Goal: Task Accomplishment & Management: Use online tool/utility

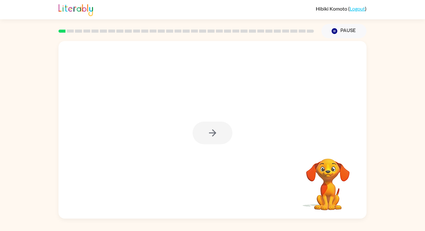
click at [204, 142] on div at bounding box center [213, 133] width 40 height 23
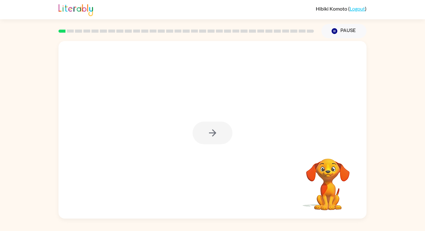
click at [204, 142] on div at bounding box center [213, 133] width 40 height 23
click at [215, 129] on div at bounding box center [213, 133] width 40 height 23
click at [215, 129] on icon "button" at bounding box center [212, 133] width 11 height 11
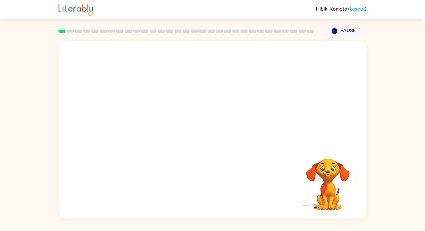
click at [215, 129] on div at bounding box center [198, 119] width 266 height 22
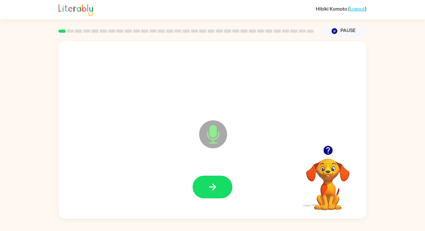
click at [216, 140] on icon at bounding box center [213, 134] width 28 height 28
click at [222, 188] on button "button" at bounding box center [213, 187] width 40 height 23
click at [217, 197] on button "button" at bounding box center [213, 187] width 40 height 23
click at [217, 137] on icon "Microphone The Microphone is here when it is your turn to talk" at bounding box center [244, 142] width 93 height 47
click at [221, 176] on button "button" at bounding box center [213, 187] width 40 height 23
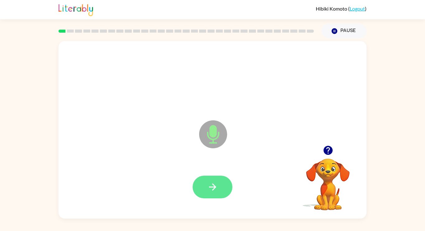
click at [220, 181] on button "button" at bounding box center [213, 187] width 40 height 23
click at [232, 194] on div at bounding box center [213, 187] width 40 height 23
click at [218, 191] on button "button" at bounding box center [213, 187] width 40 height 23
click at [225, 180] on button "button" at bounding box center [213, 187] width 40 height 23
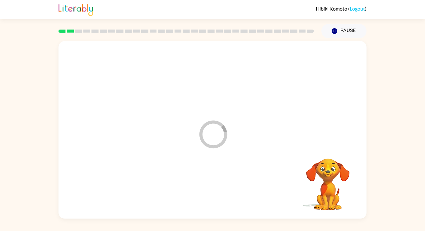
click at [226, 180] on div at bounding box center [213, 187] width 296 height 51
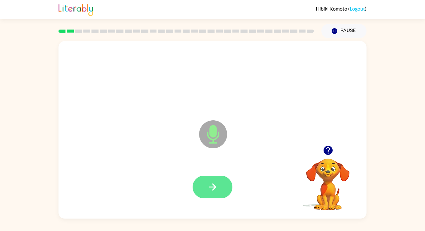
click at [213, 197] on button "button" at bounding box center [213, 187] width 40 height 23
click at [215, 197] on button "button" at bounding box center [213, 187] width 40 height 23
click at [222, 179] on button "button" at bounding box center [213, 187] width 40 height 23
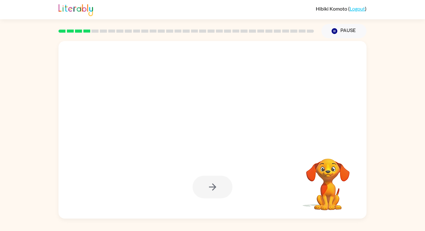
click at [222, 179] on div at bounding box center [213, 187] width 40 height 23
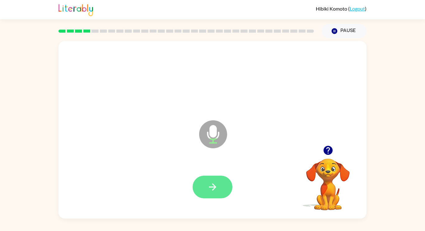
click at [217, 182] on icon "button" at bounding box center [212, 187] width 11 height 11
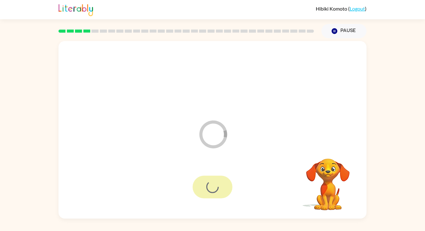
click at [217, 182] on div at bounding box center [213, 187] width 40 height 23
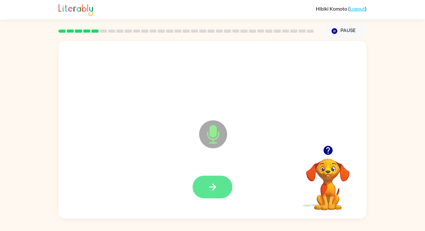
click at [218, 182] on icon "button" at bounding box center [212, 187] width 11 height 11
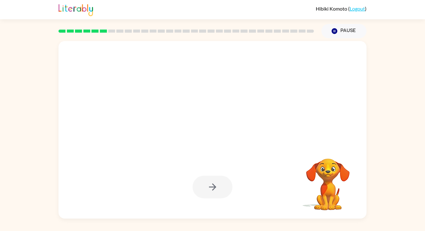
click at [218, 182] on div at bounding box center [213, 187] width 40 height 23
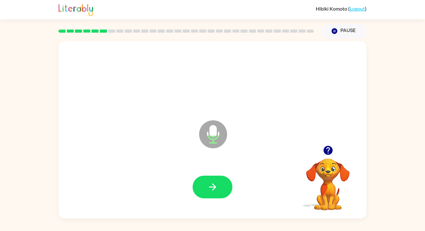
click at [218, 182] on icon "button" at bounding box center [212, 187] width 11 height 11
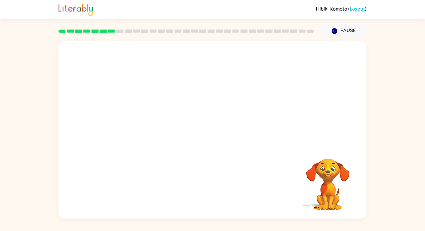
click at [315, 177] on video "Your browser must support playing .mp4 files to use Literably. Please try using…" at bounding box center [328, 180] width 62 height 62
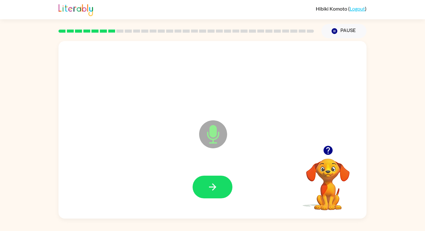
click at [220, 200] on div at bounding box center [213, 187] width 296 height 51
click at [220, 196] on button "button" at bounding box center [213, 187] width 40 height 23
click at [217, 185] on icon "button" at bounding box center [212, 187] width 11 height 11
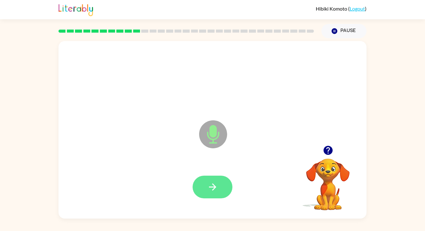
click at [217, 185] on icon "button" at bounding box center [212, 187] width 11 height 11
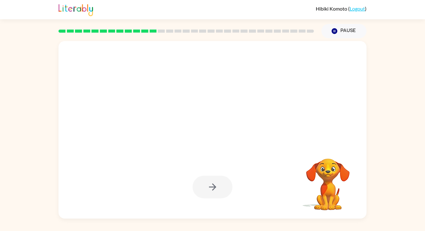
click at [217, 185] on div at bounding box center [213, 187] width 40 height 23
click at [216, 185] on div at bounding box center [213, 187] width 40 height 23
click at [217, 185] on div at bounding box center [213, 187] width 40 height 23
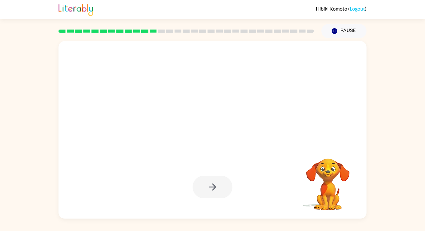
click at [217, 185] on div at bounding box center [213, 187] width 40 height 23
drag, startPoint x: 217, startPoint y: 186, endPoint x: 223, endPoint y: 188, distance: 6.4
click at [223, 188] on div at bounding box center [213, 187] width 40 height 23
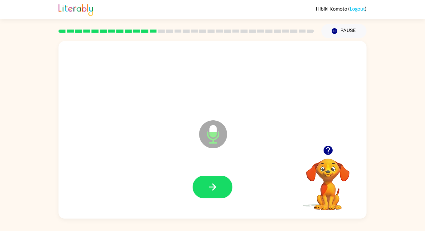
click at [225, 188] on button "button" at bounding box center [213, 187] width 40 height 23
click at [225, 188] on div at bounding box center [213, 187] width 40 height 23
click at [211, 194] on button "button" at bounding box center [213, 187] width 40 height 23
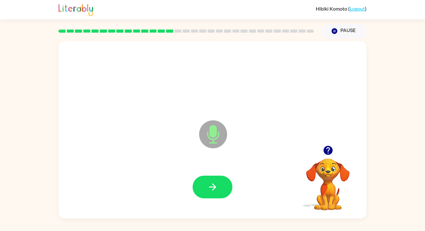
click at [211, 194] on button "button" at bounding box center [213, 187] width 40 height 23
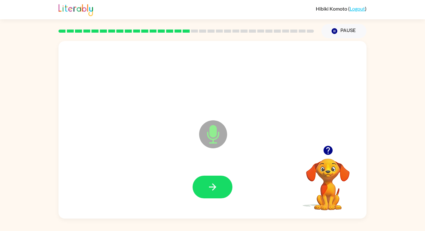
click at [211, 194] on button "button" at bounding box center [213, 187] width 40 height 23
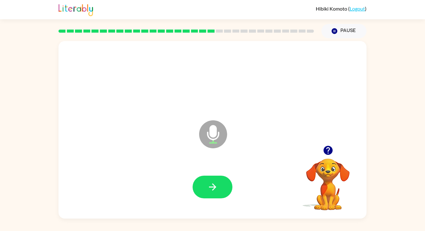
click at [211, 194] on button "button" at bounding box center [213, 187] width 40 height 23
click at [211, 194] on div at bounding box center [213, 187] width 40 height 23
click at [203, 186] on button "button" at bounding box center [213, 187] width 40 height 23
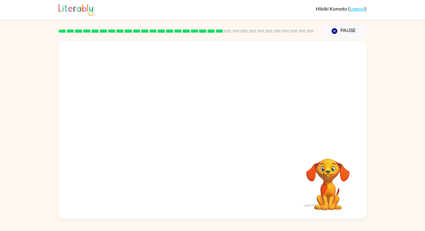
click at [203, 186] on div at bounding box center [213, 187] width 296 height 51
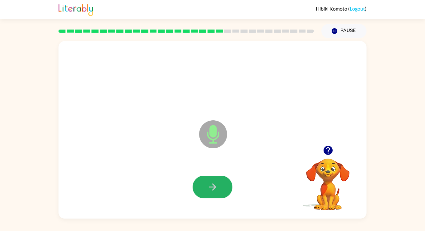
click at [203, 186] on button "button" at bounding box center [213, 187] width 40 height 23
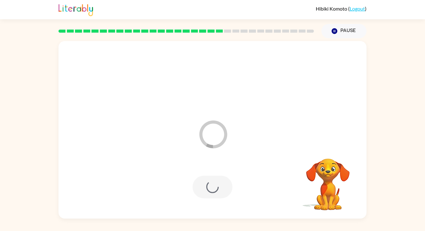
click at [203, 186] on div at bounding box center [213, 187] width 40 height 23
click at [203, 186] on div at bounding box center [213, 187] width 296 height 51
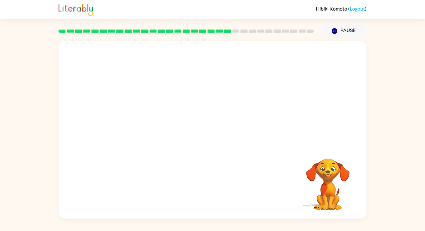
click at [203, 186] on div at bounding box center [213, 187] width 296 height 51
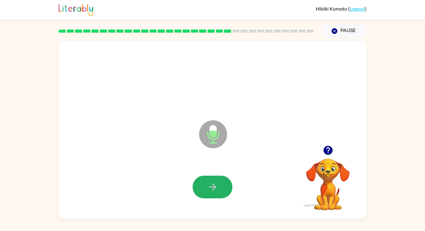
click at [203, 186] on button "button" at bounding box center [213, 187] width 40 height 23
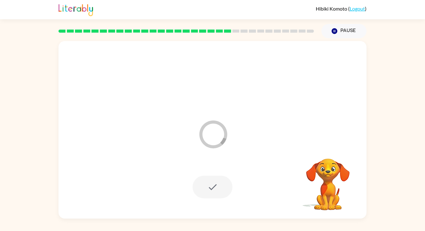
click at [203, 186] on div at bounding box center [213, 187] width 40 height 23
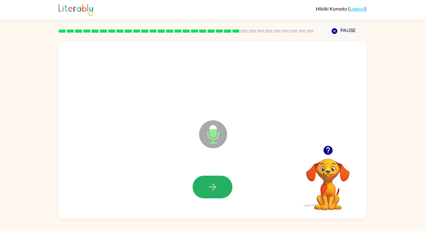
click at [203, 186] on button "button" at bounding box center [213, 187] width 40 height 23
click at [219, 180] on button "button" at bounding box center [213, 187] width 40 height 23
click at [226, 186] on button "button" at bounding box center [213, 187] width 40 height 23
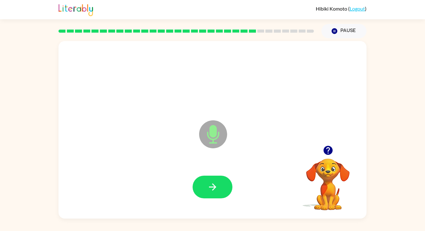
click at [226, 186] on button "button" at bounding box center [213, 187] width 40 height 23
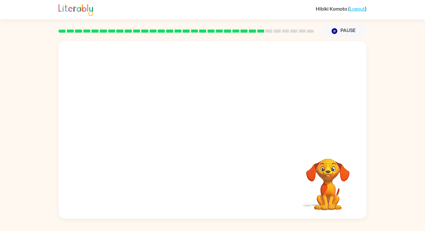
click at [226, 186] on div "Your browser must support playing .mp4 files to use Literably. Please try using…" at bounding box center [212, 130] width 308 height 178
drag, startPoint x: 324, startPoint y: 203, endPoint x: 301, endPoint y: 203, distance: 23.4
click at [301, 203] on video "Your browser must support playing .mp4 files to use Literably. Please try using…" at bounding box center [328, 180] width 62 height 62
